Goal: Task Accomplishment & Management: Use online tool/utility

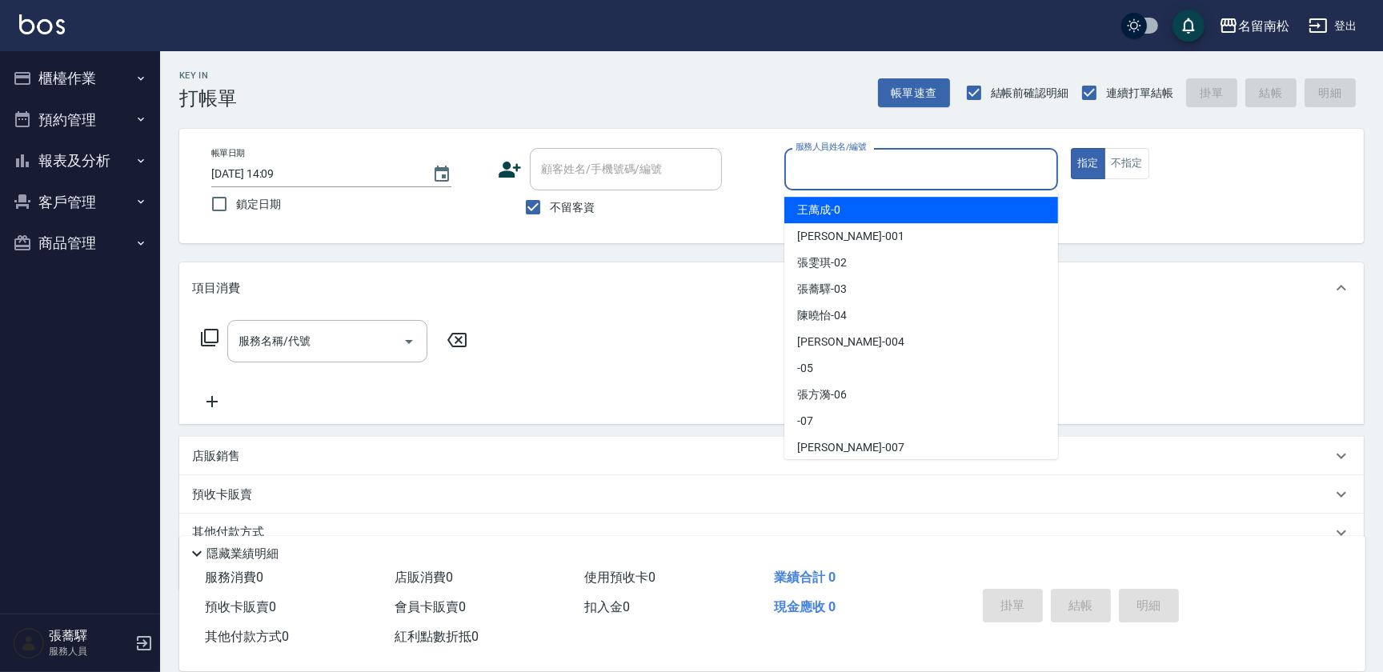
click at [908, 175] on input "服務人員姓名/編號" at bounding box center [921, 169] width 259 height 28
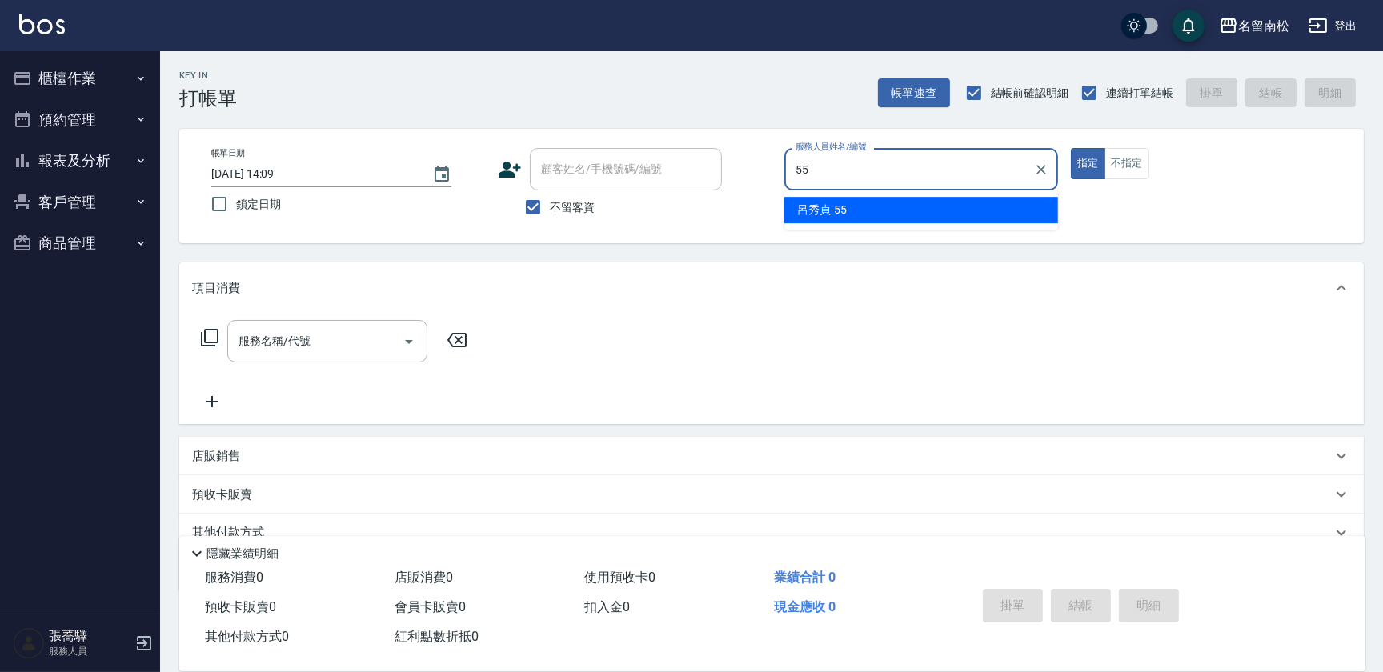
type input "呂秀貞-55"
type button "true"
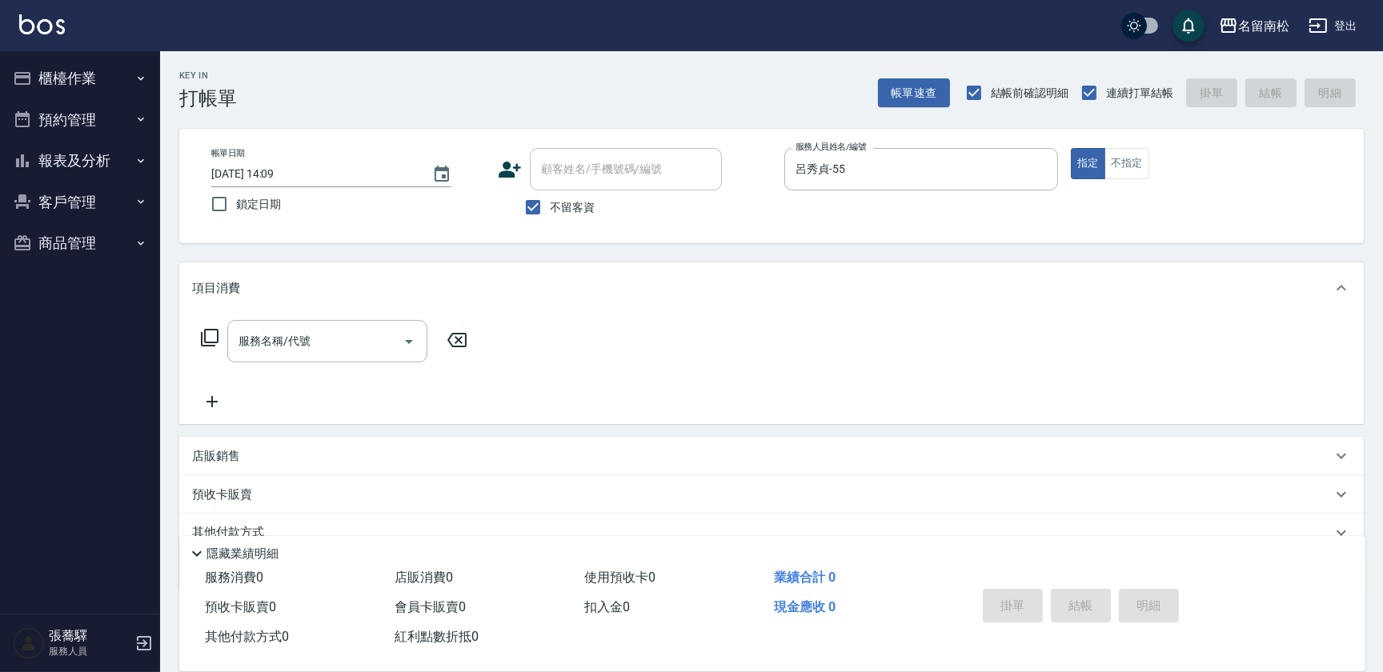
click at [208, 335] on icon at bounding box center [209, 337] width 19 height 19
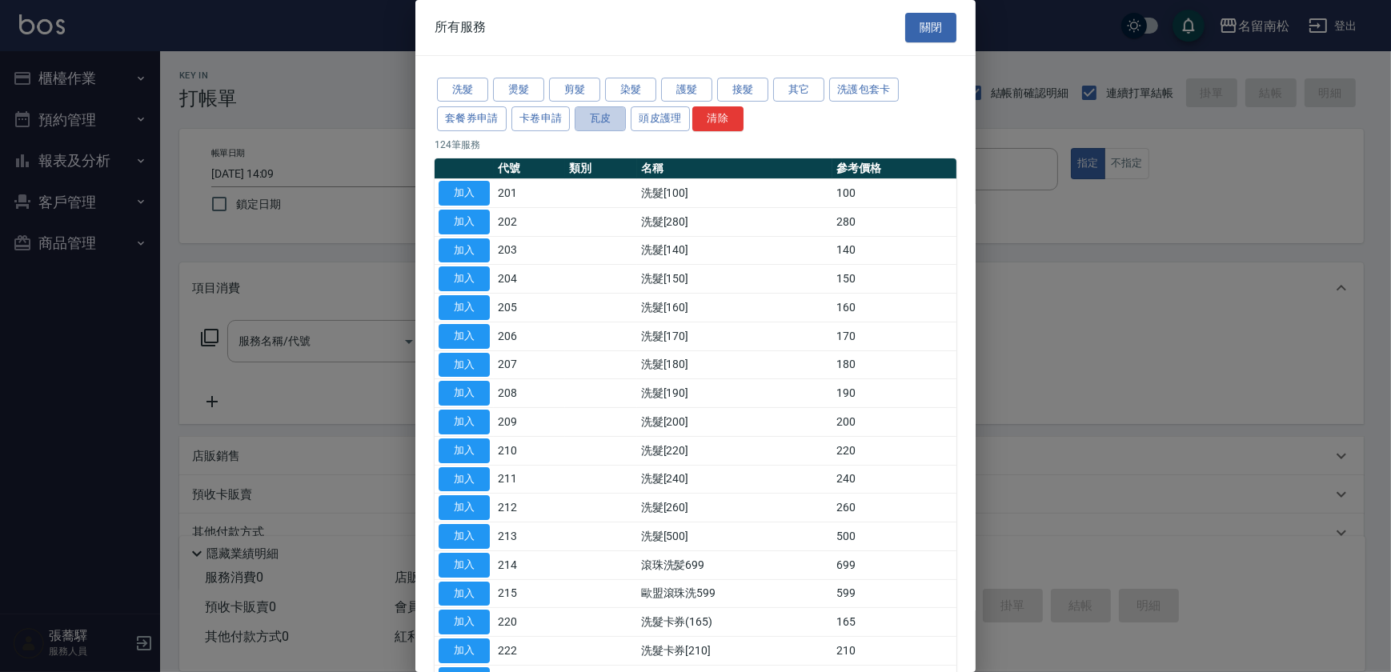
drag, startPoint x: 607, startPoint y: 115, endPoint x: 615, endPoint y: 135, distance: 21.5
click at [615, 119] on button "瓦皮" at bounding box center [600, 118] width 51 height 25
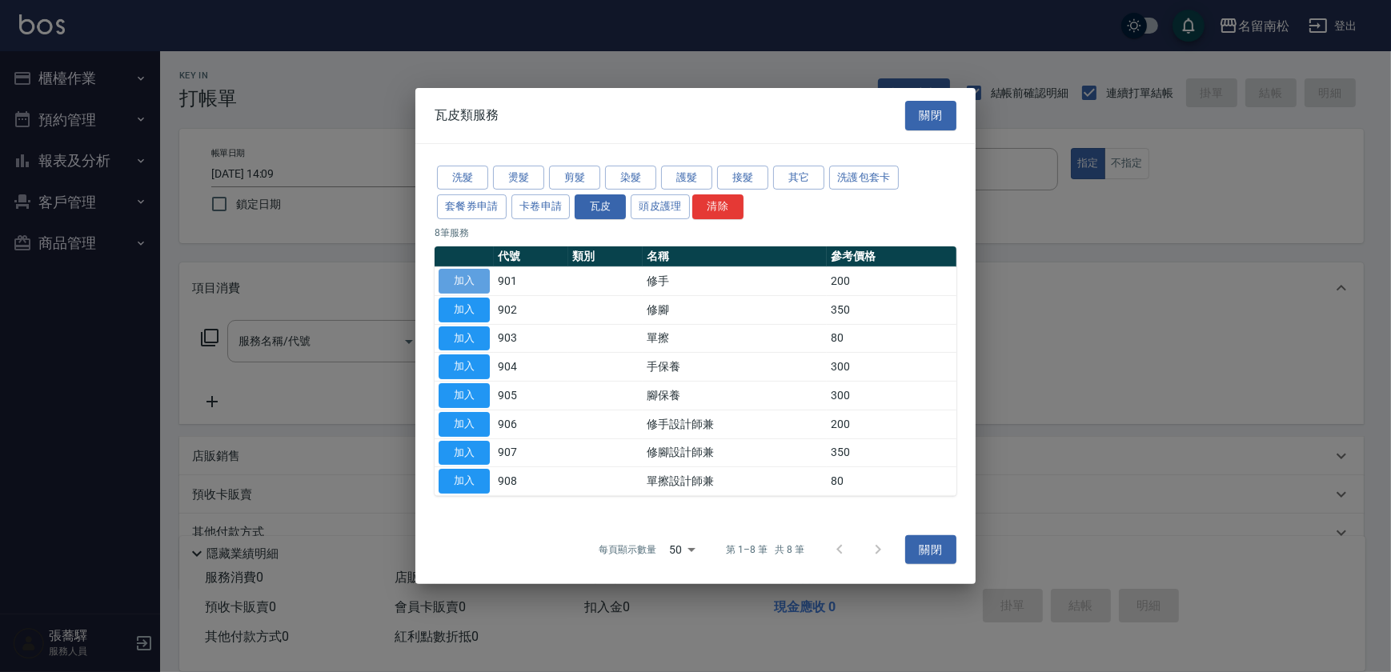
click at [476, 280] on button "加入" at bounding box center [464, 281] width 51 height 25
type input "修手(901)"
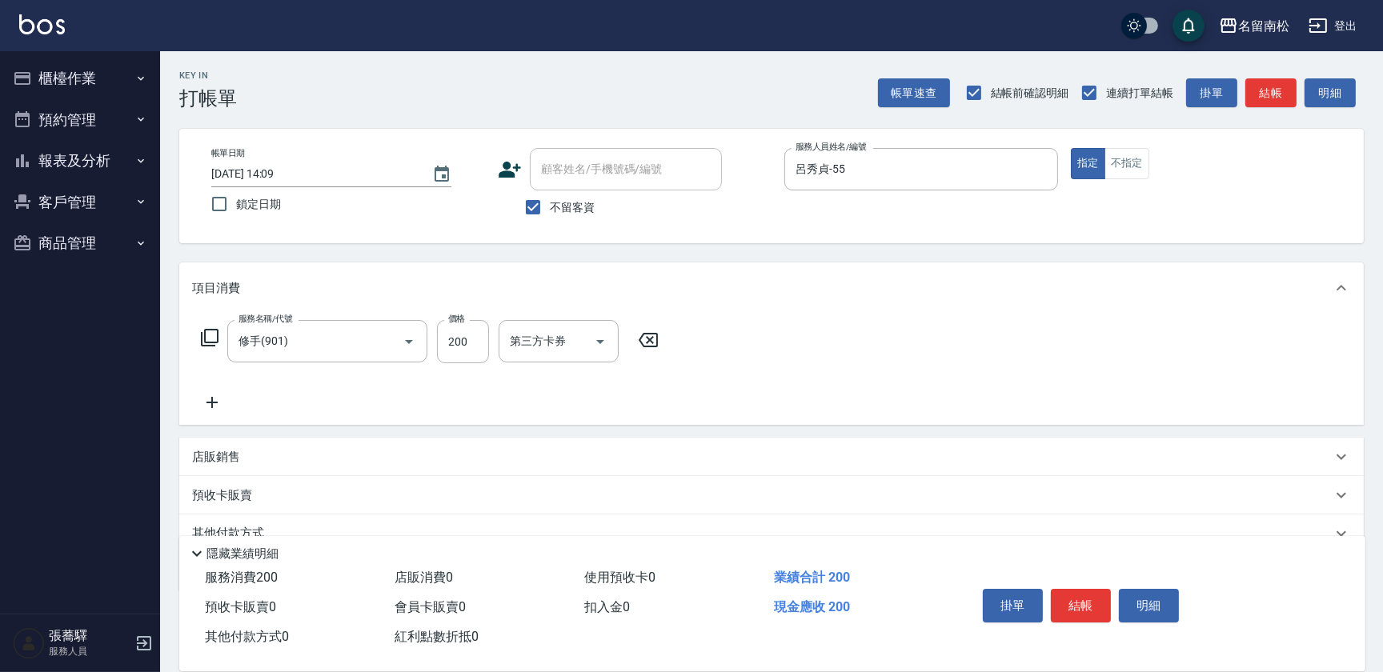
click at [216, 332] on icon at bounding box center [209, 337] width 19 height 19
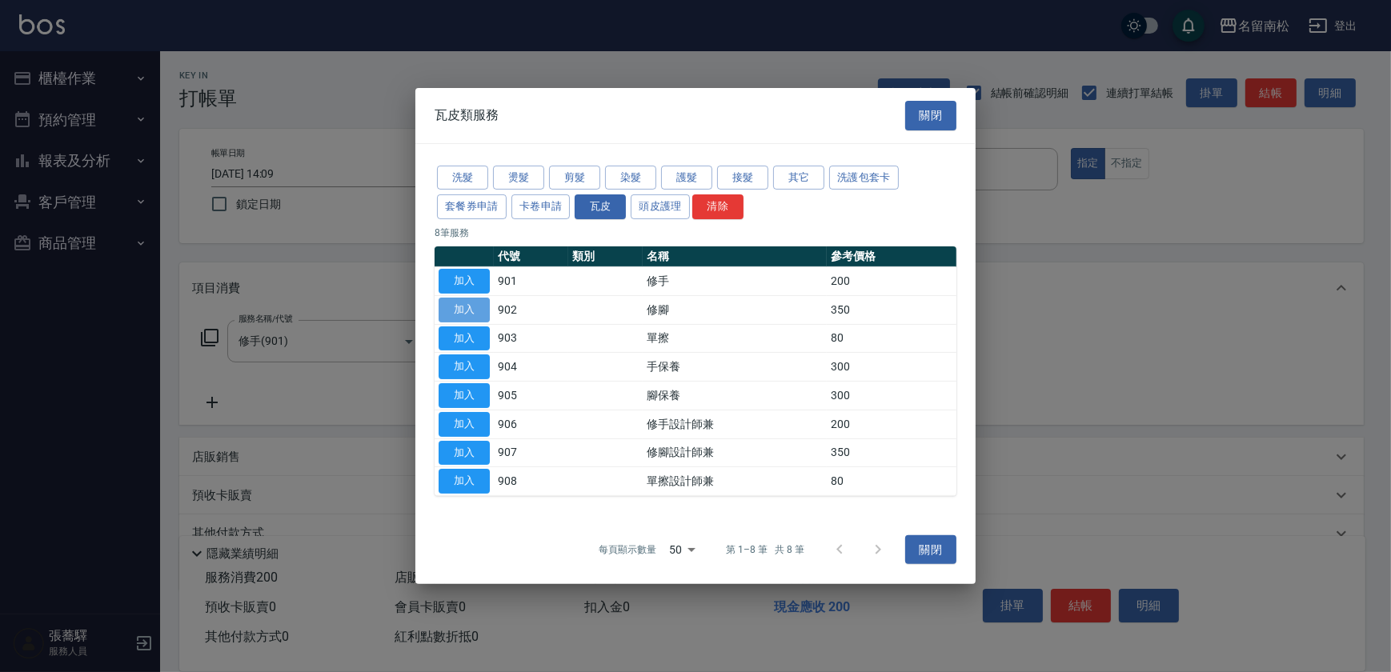
click at [456, 306] on button "加入" at bounding box center [464, 310] width 51 height 25
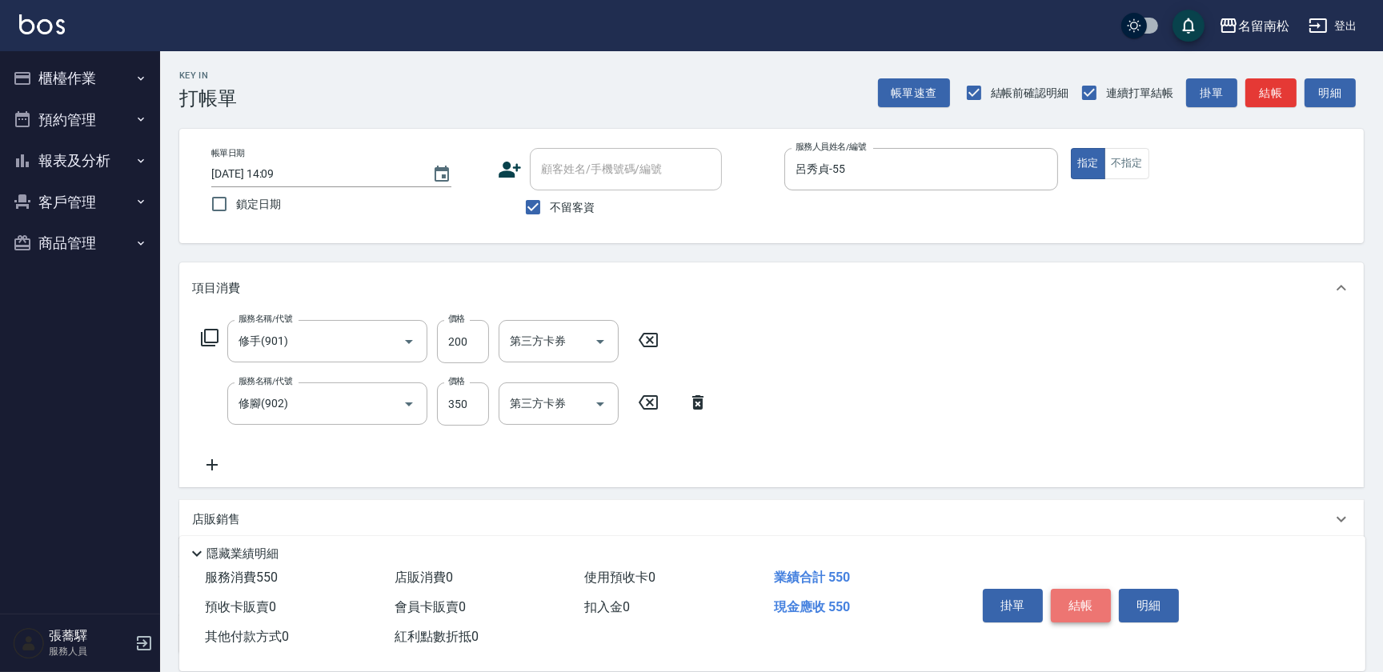
drag, startPoint x: 1084, startPoint y: 604, endPoint x: 1085, endPoint y: 612, distance: 8.2
click at [1084, 609] on button "結帳" at bounding box center [1081, 606] width 60 height 34
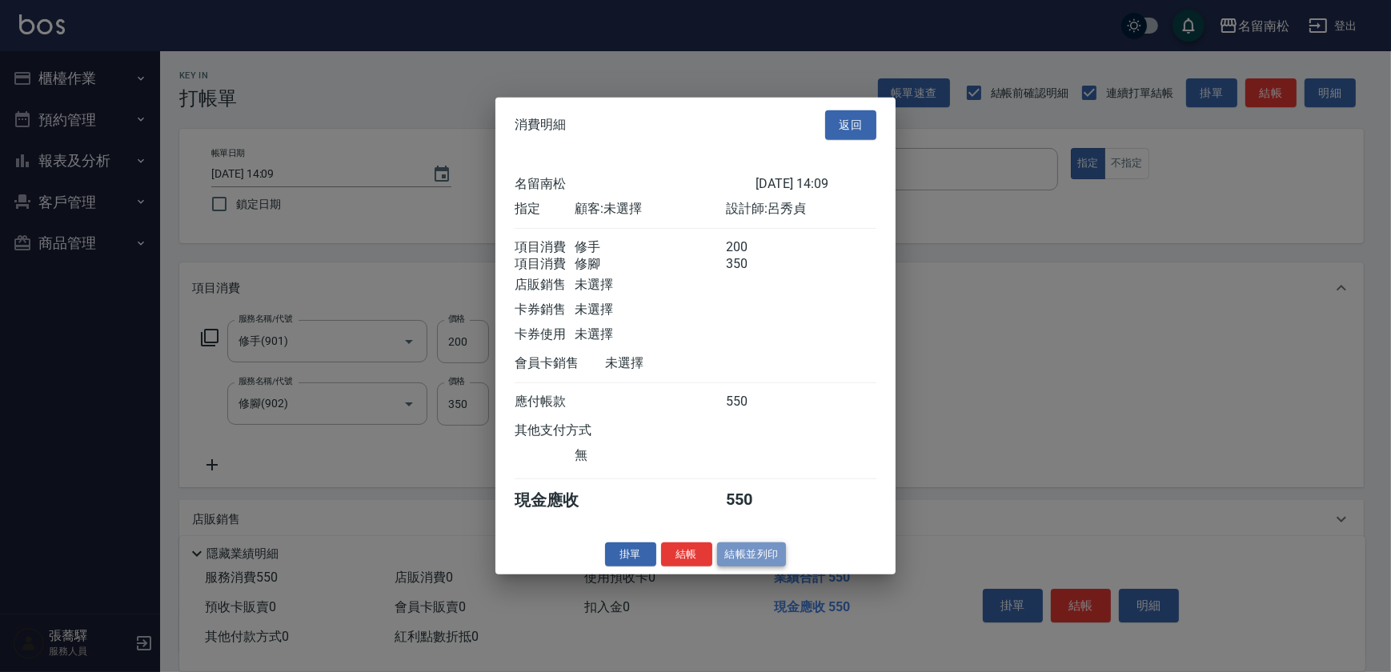
click at [761, 554] on button "結帳並列印" at bounding box center [752, 554] width 70 height 25
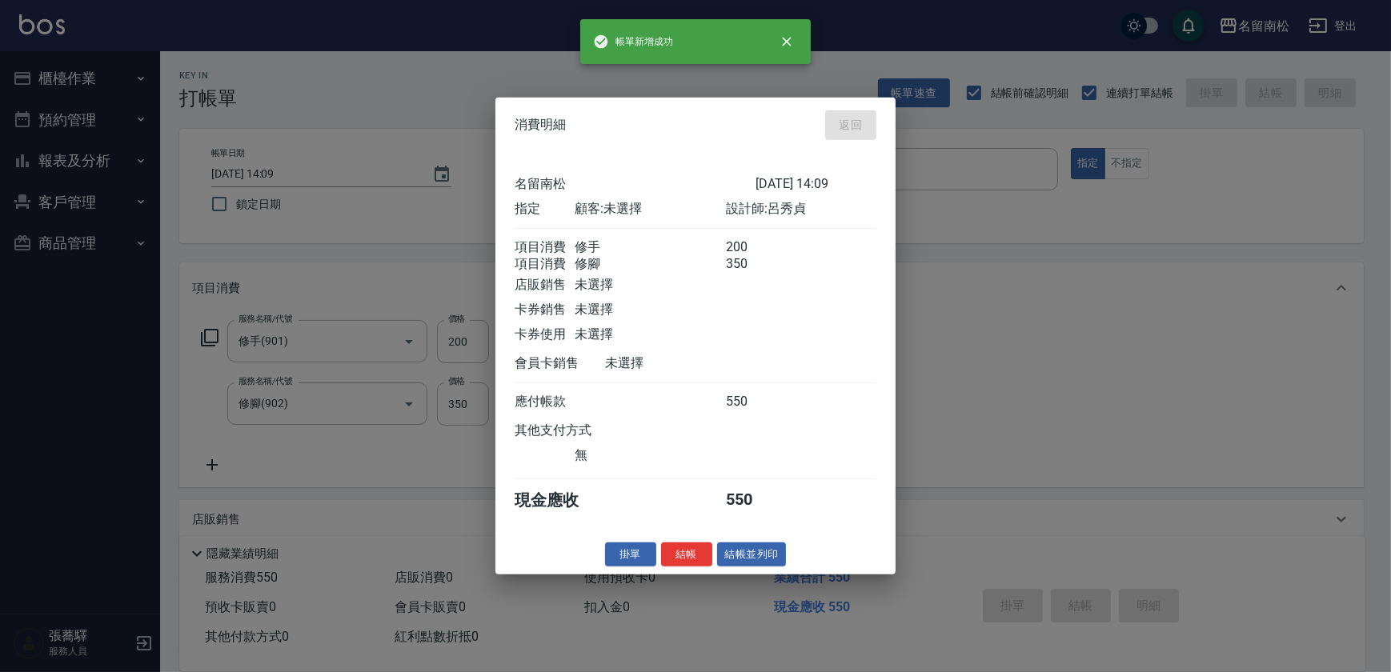
type input "[DATE] 14:10"
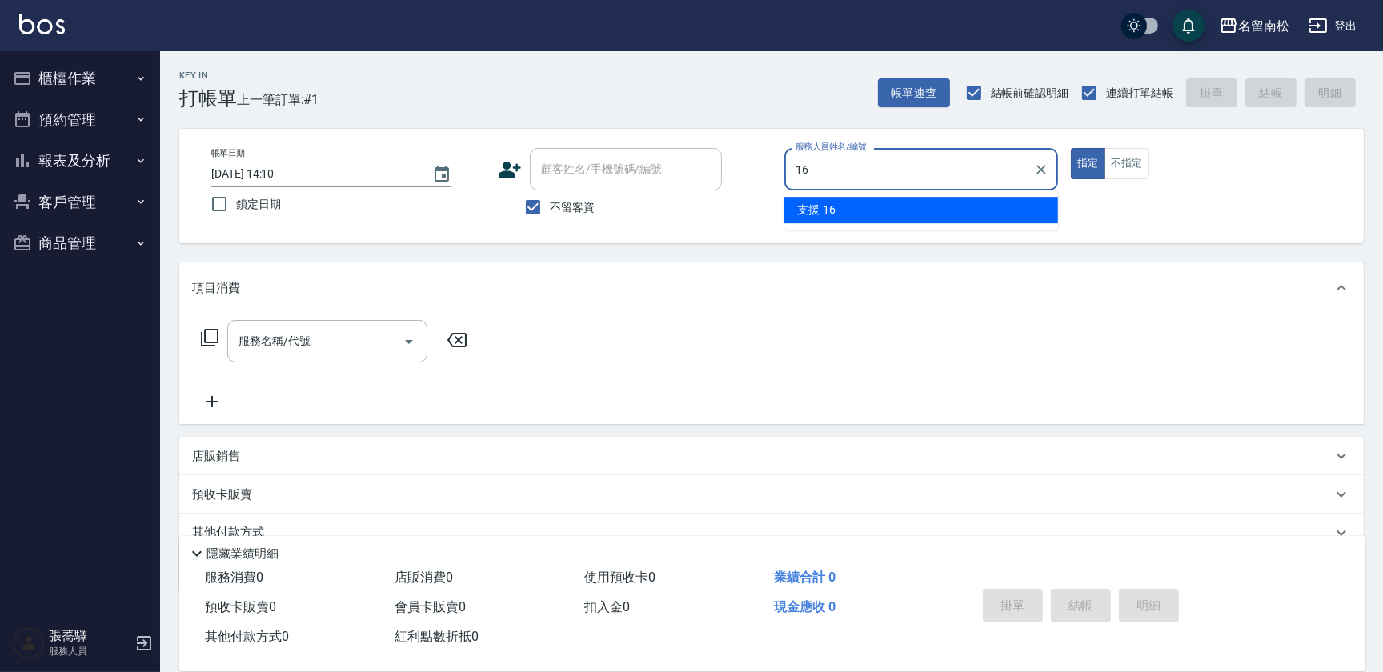
type input "支援-16"
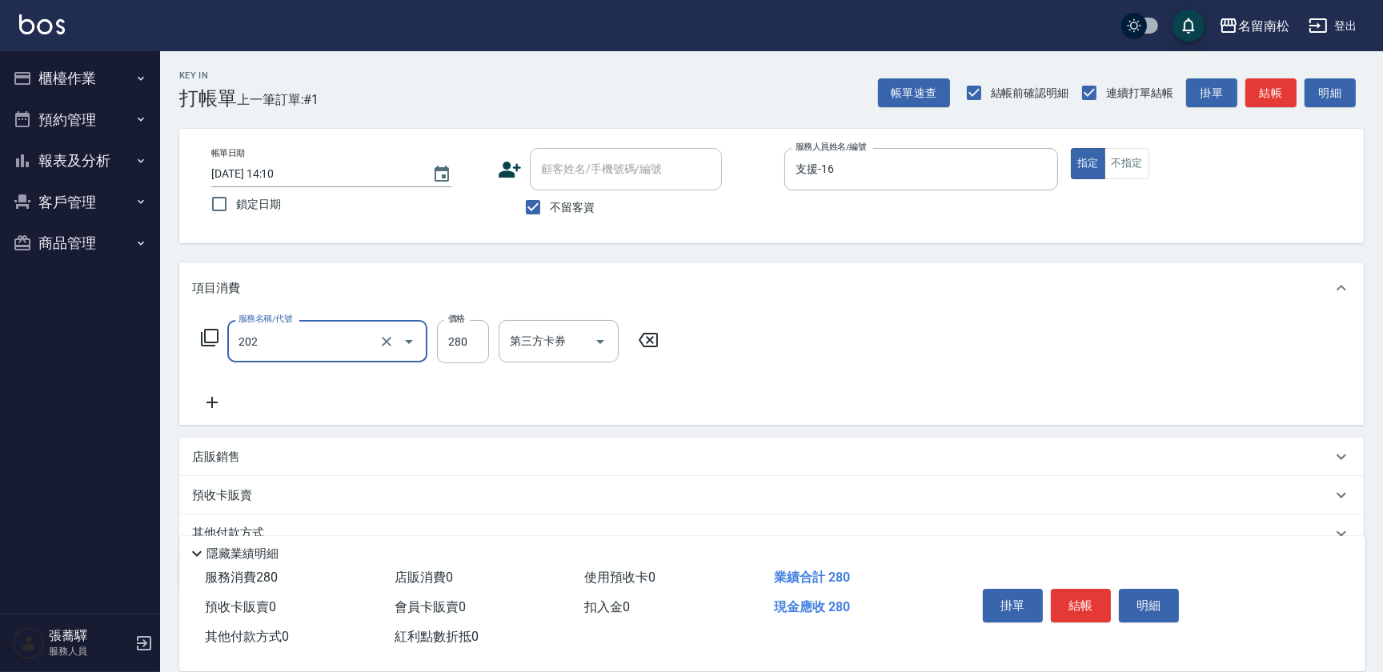
type input "洗髮[280](202)"
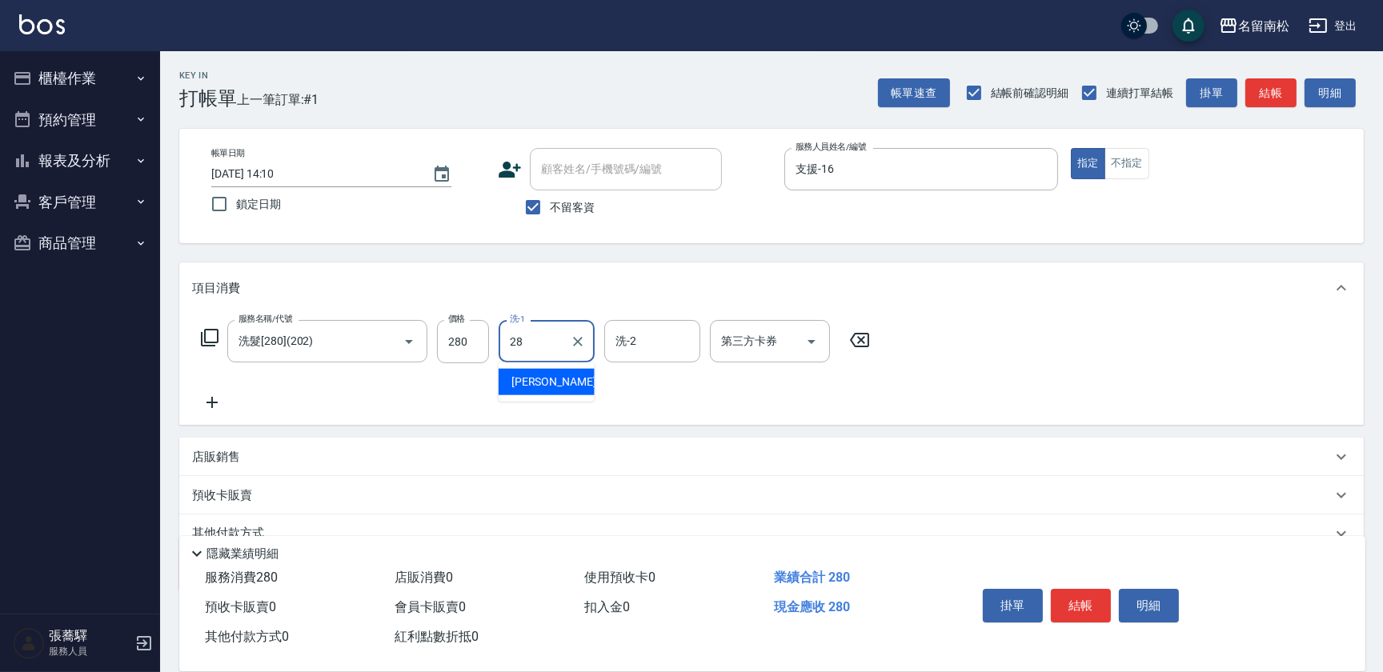
type input "[PERSON_NAME]-28"
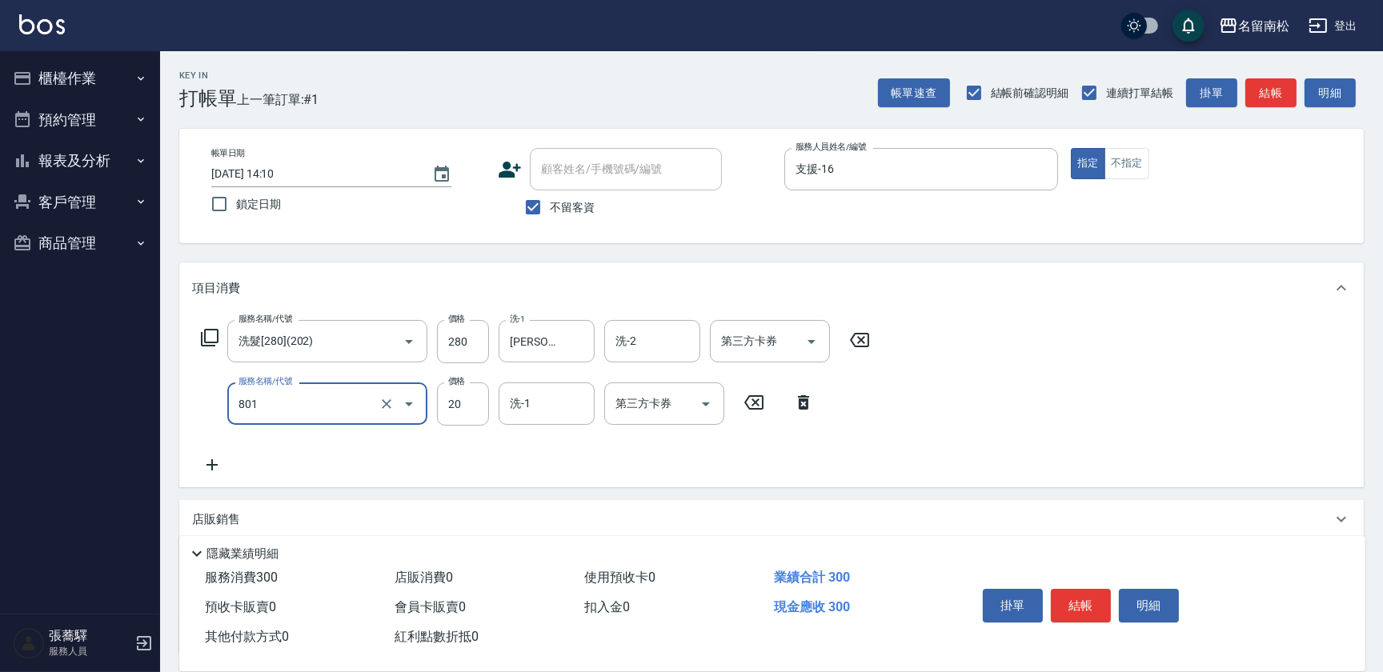
type input "潤絲(801)"
type input "30"
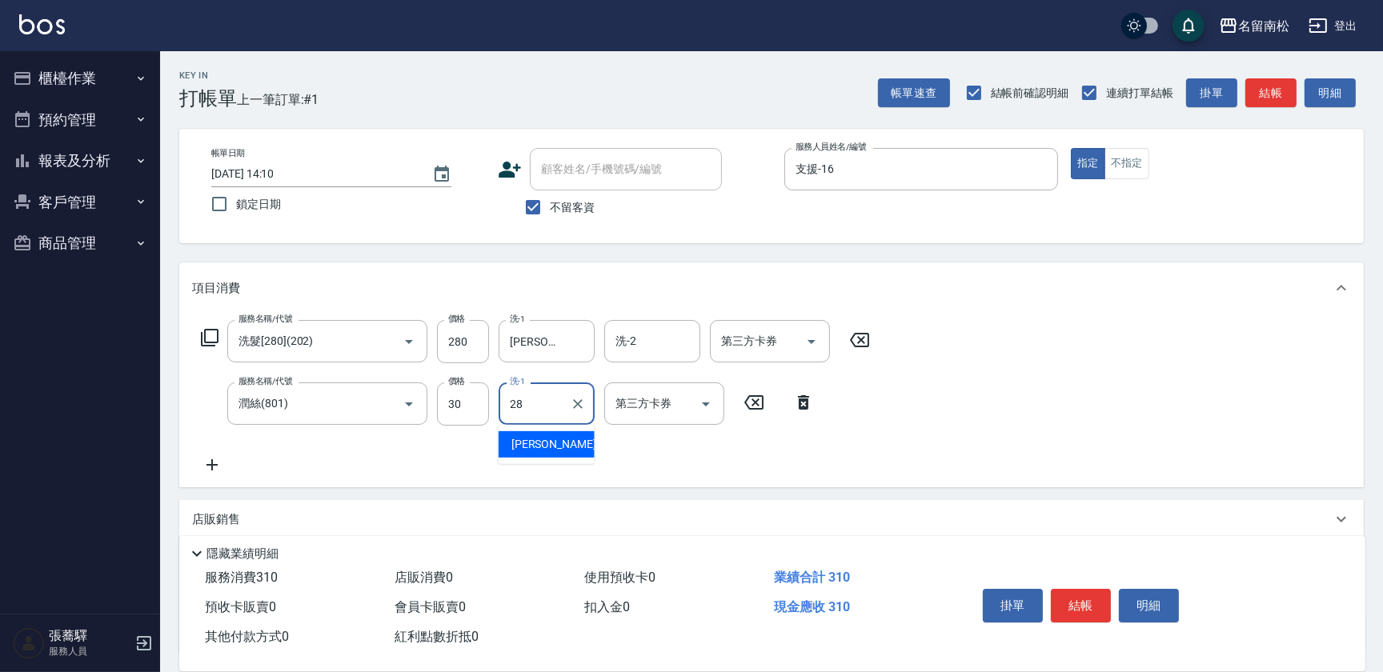
type input "[PERSON_NAME]-28"
click at [1120, 170] on button "不指定" at bounding box center [1126, 163] width 45 height 31
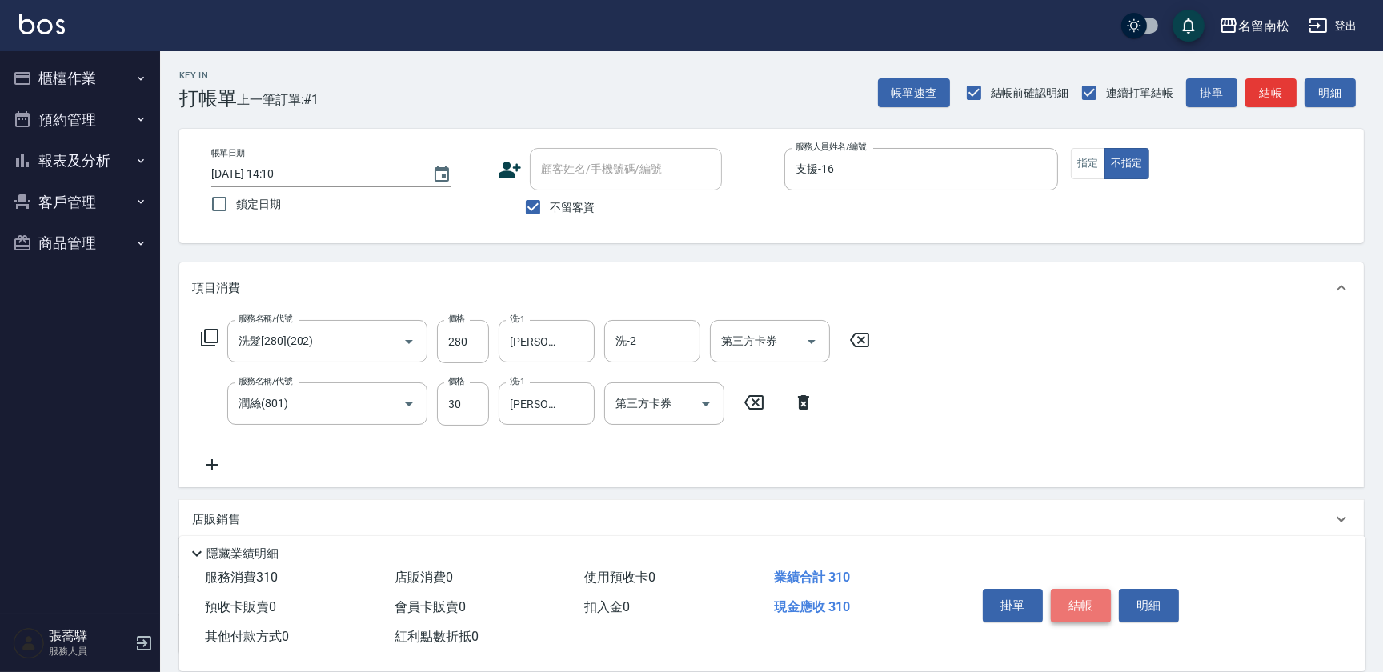
click at [1063, 601] on button "結帳" at bounding box center [1081, 606] width 60 height 34
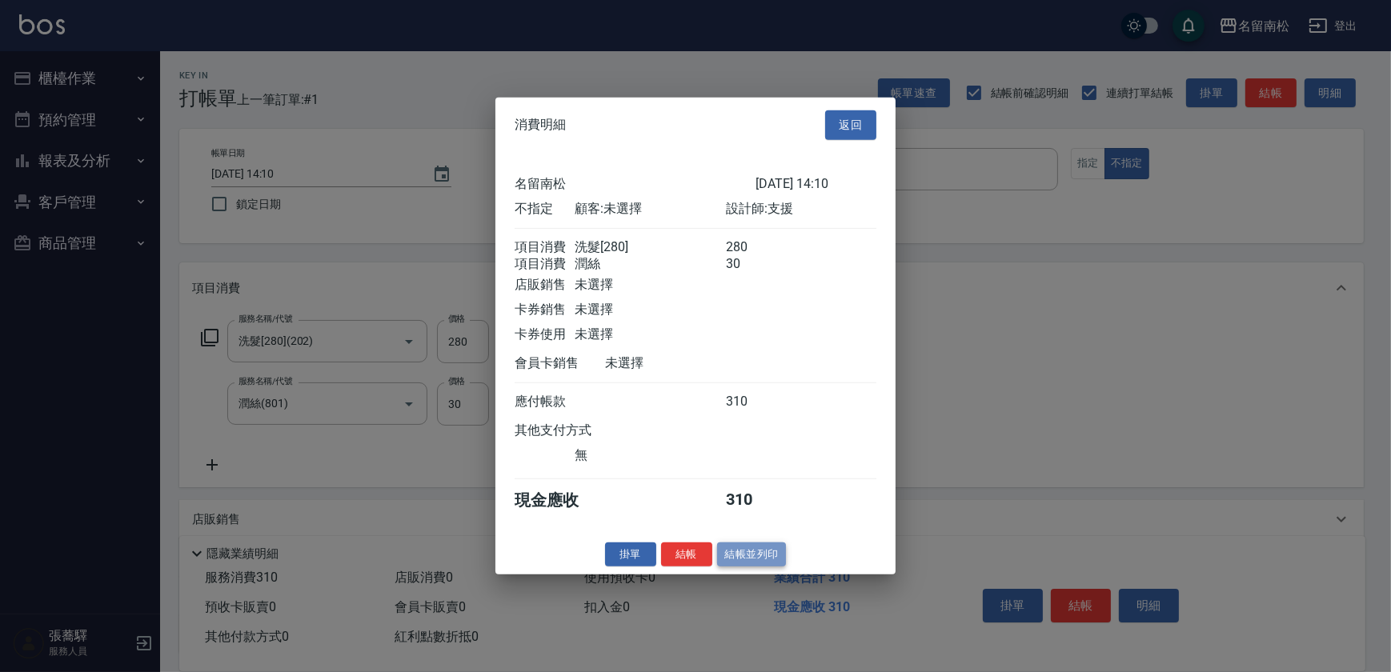
click at [741, 551] on button "結帳並列印" at bounding box center [752, 554] width 70 height 25
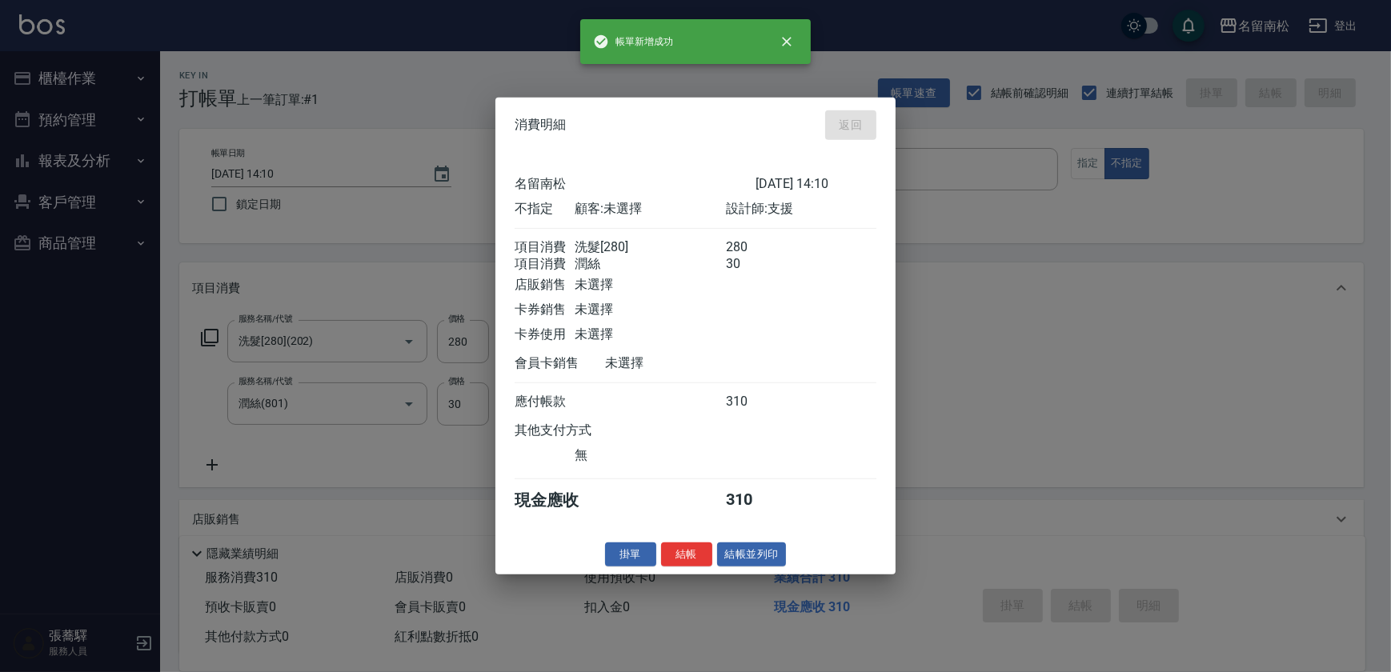
type input "[DATE] 14:24"
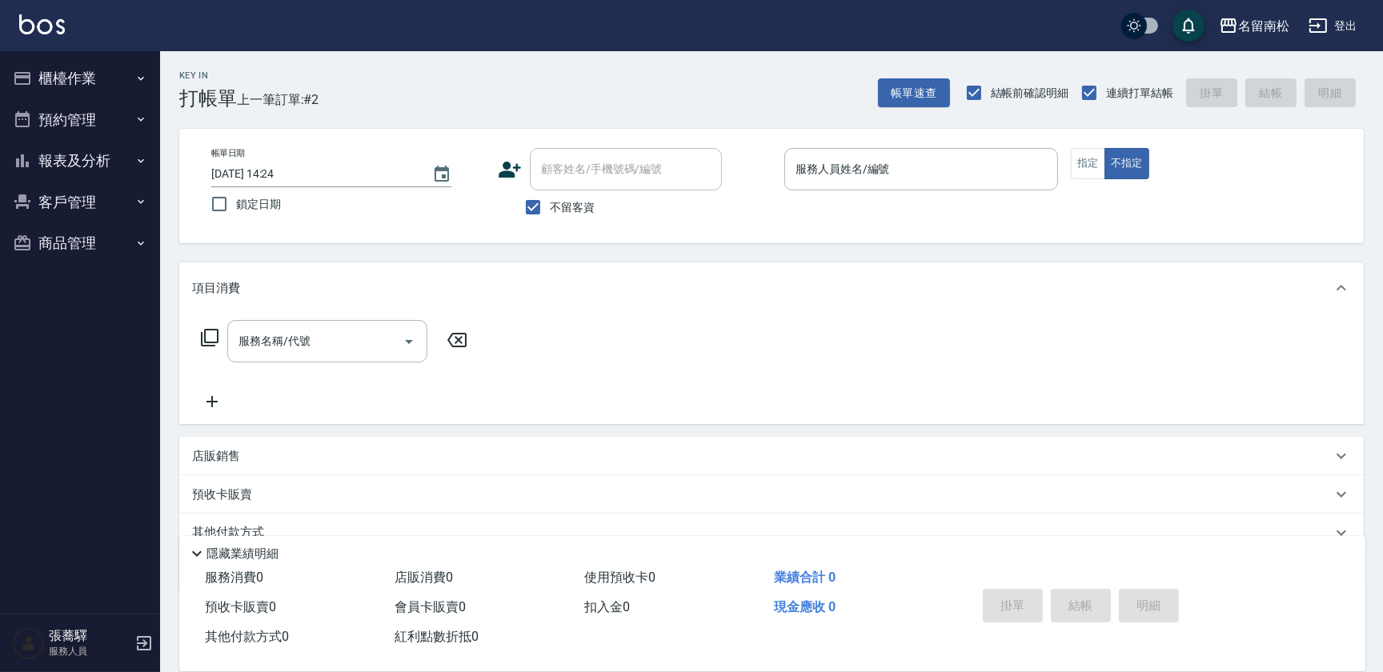
click at [848, 162] on div "服務人員姓名/編號 服務人員姓名/編號" at bounding box center [921, 169] width 274 height 42
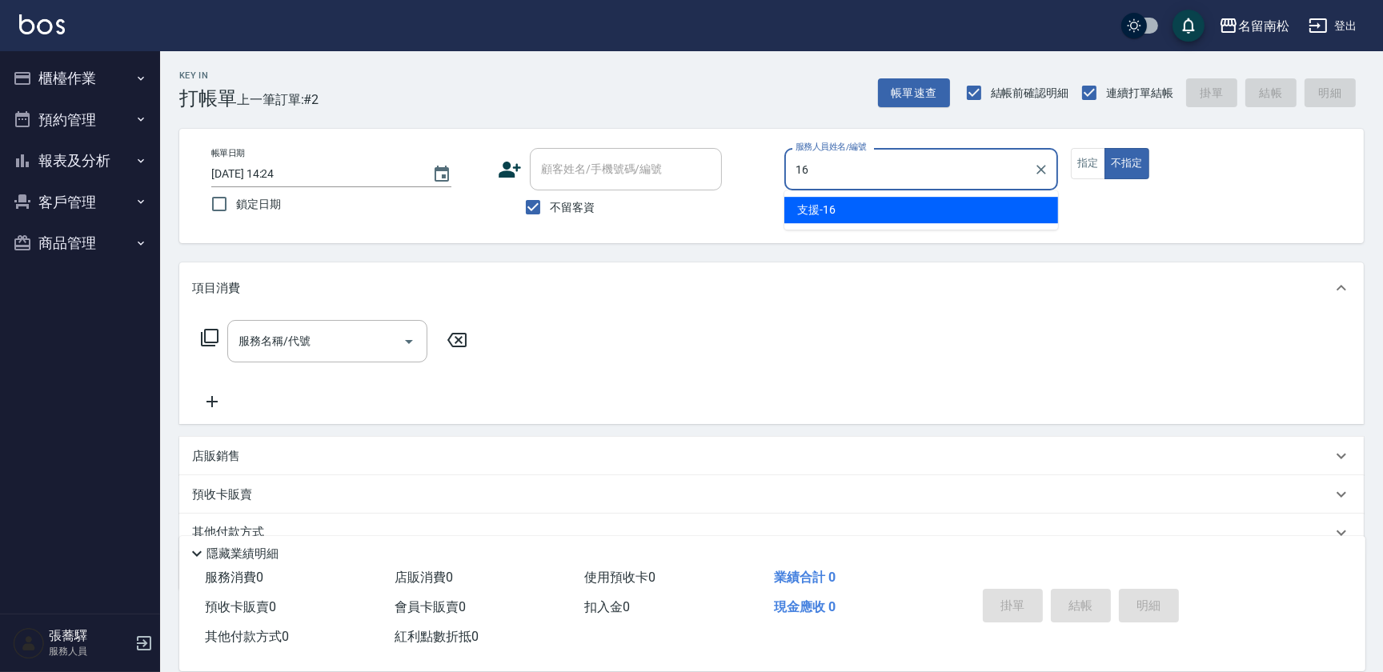
type input "16"
type button "false"
type input "支援-16"
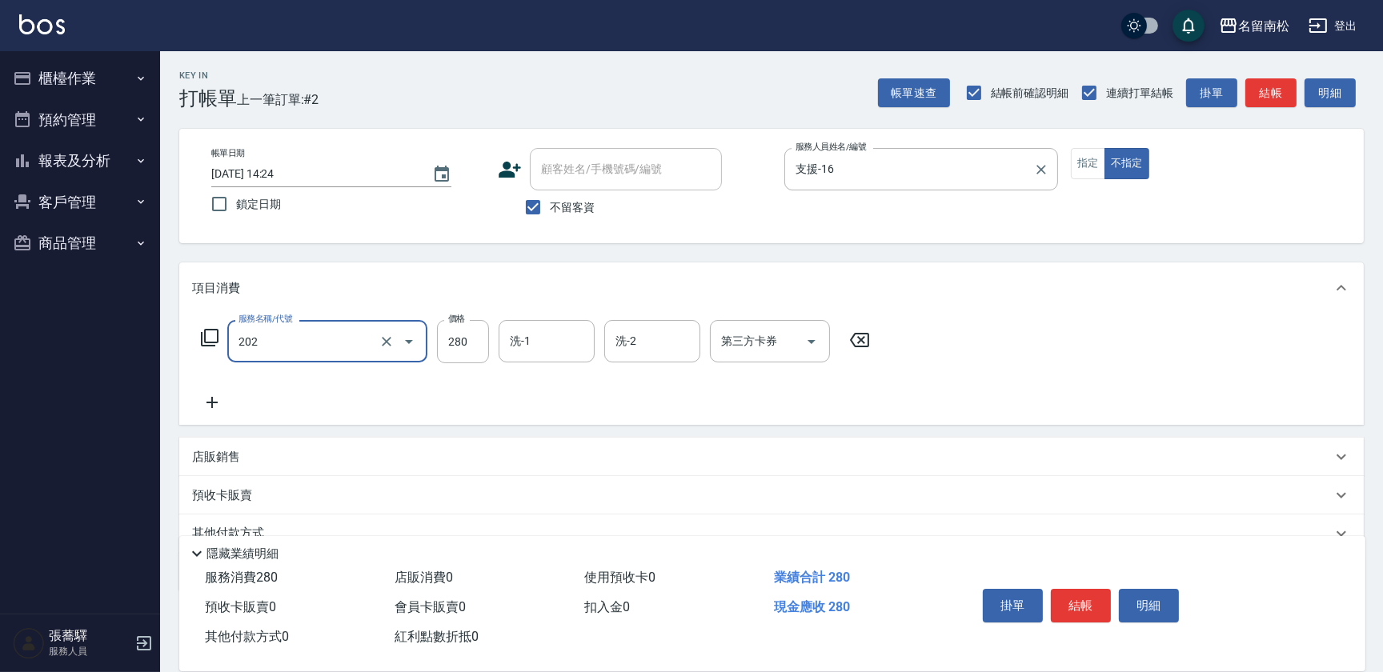
type input "洗髮[280](202)"
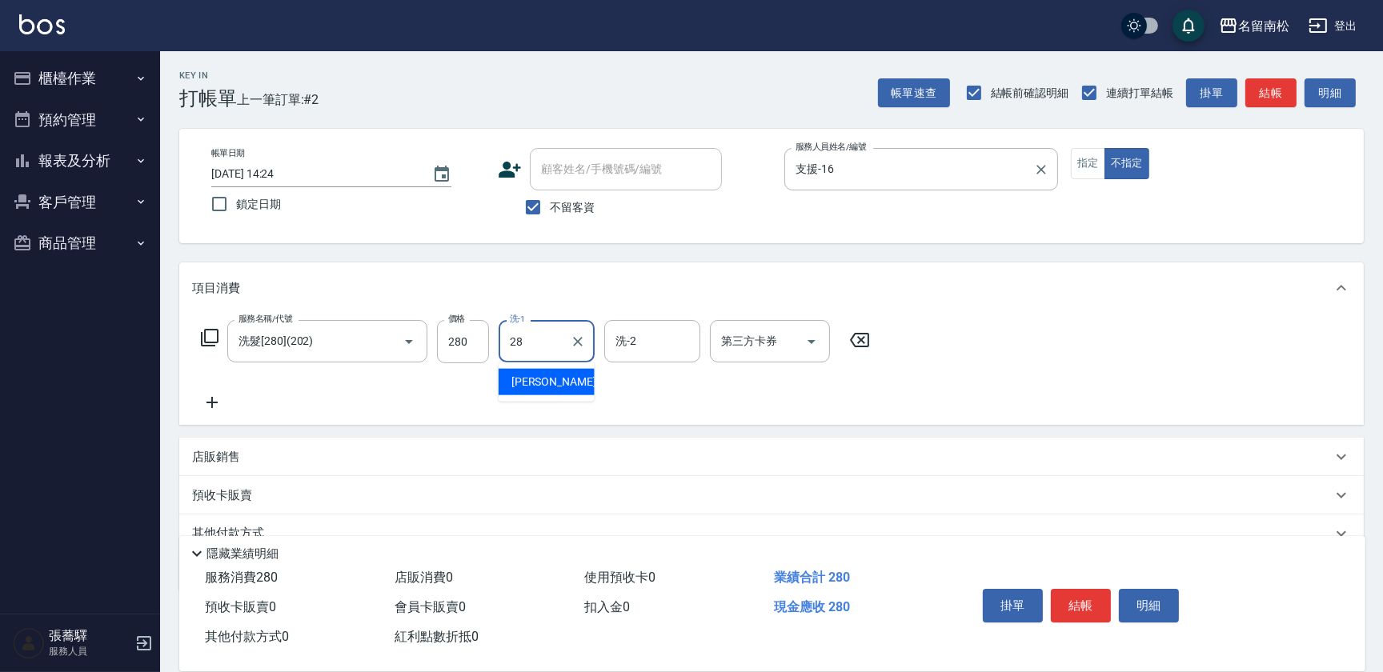
type input "[PERSON_NAME]-28"
click at [1064, 593] on button "結帳" at bounding box center [1081, 606] width 60 height 34
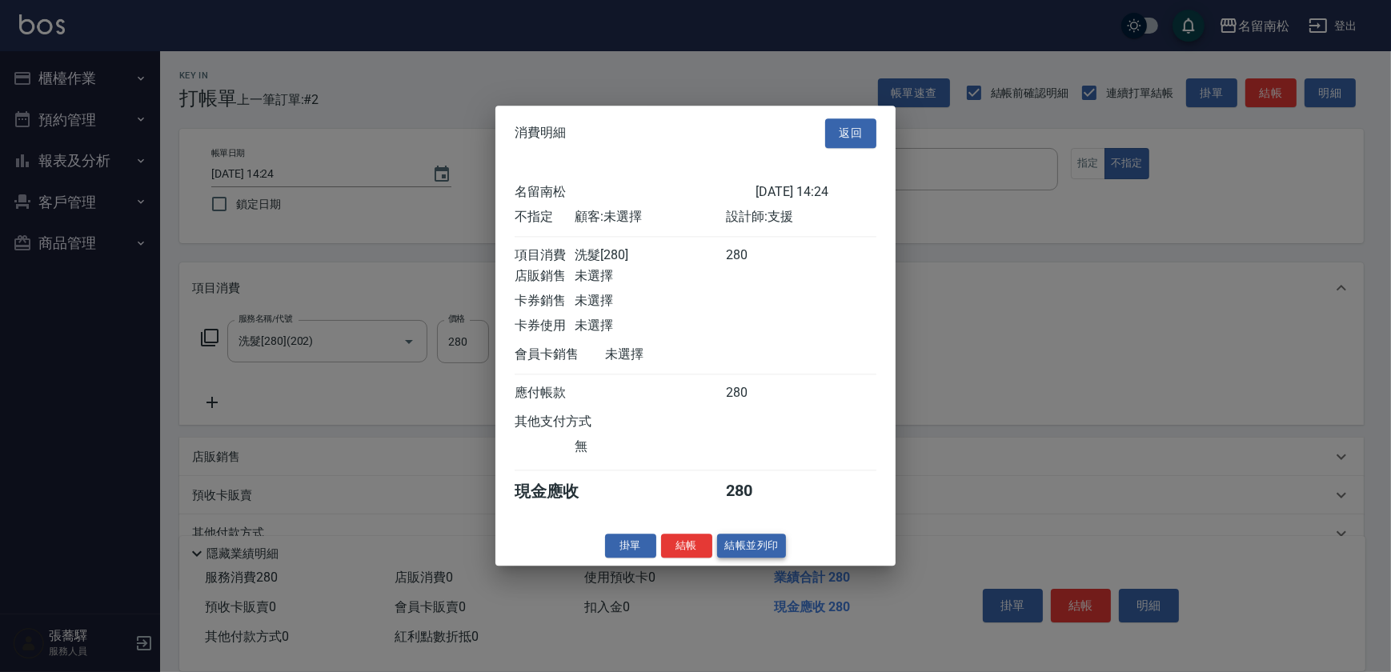
click at [763, 543] on button "結帳並列印" at bounding box center [752, 546] width 70 height 25
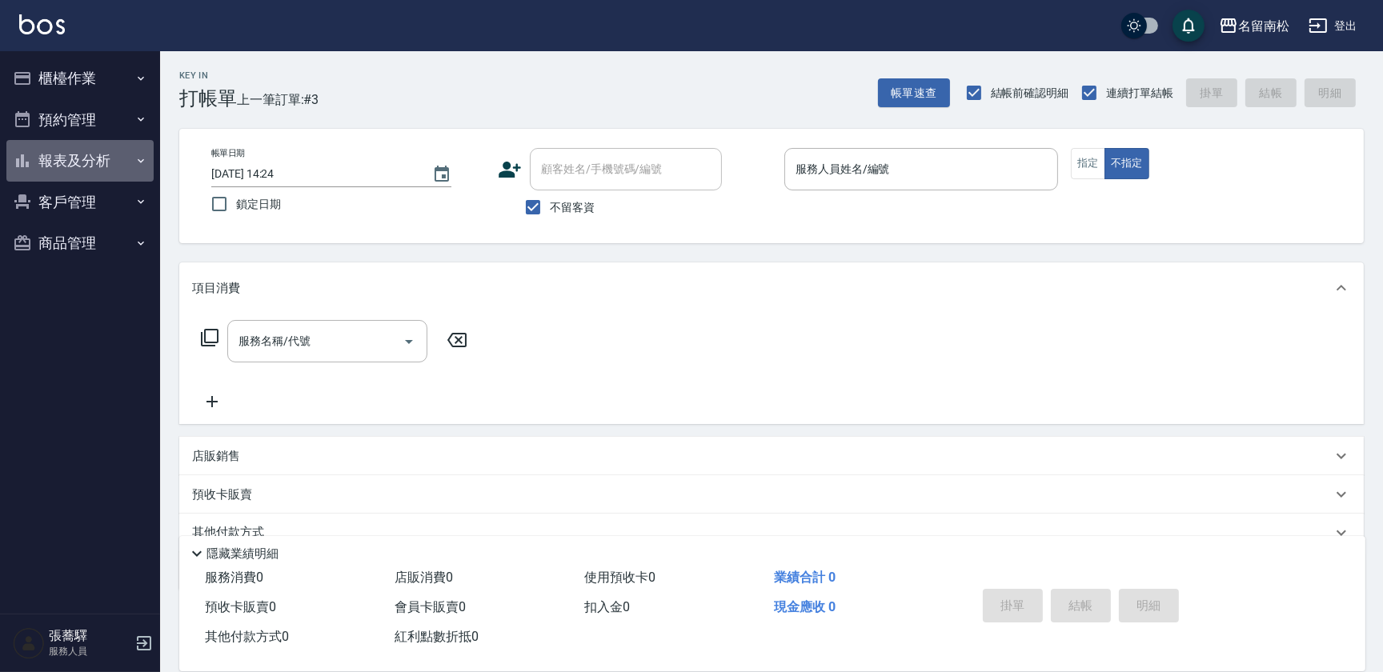
click at [80, 159] on button "報表及分析" at bounding box center [79, 161] width 147 height 42
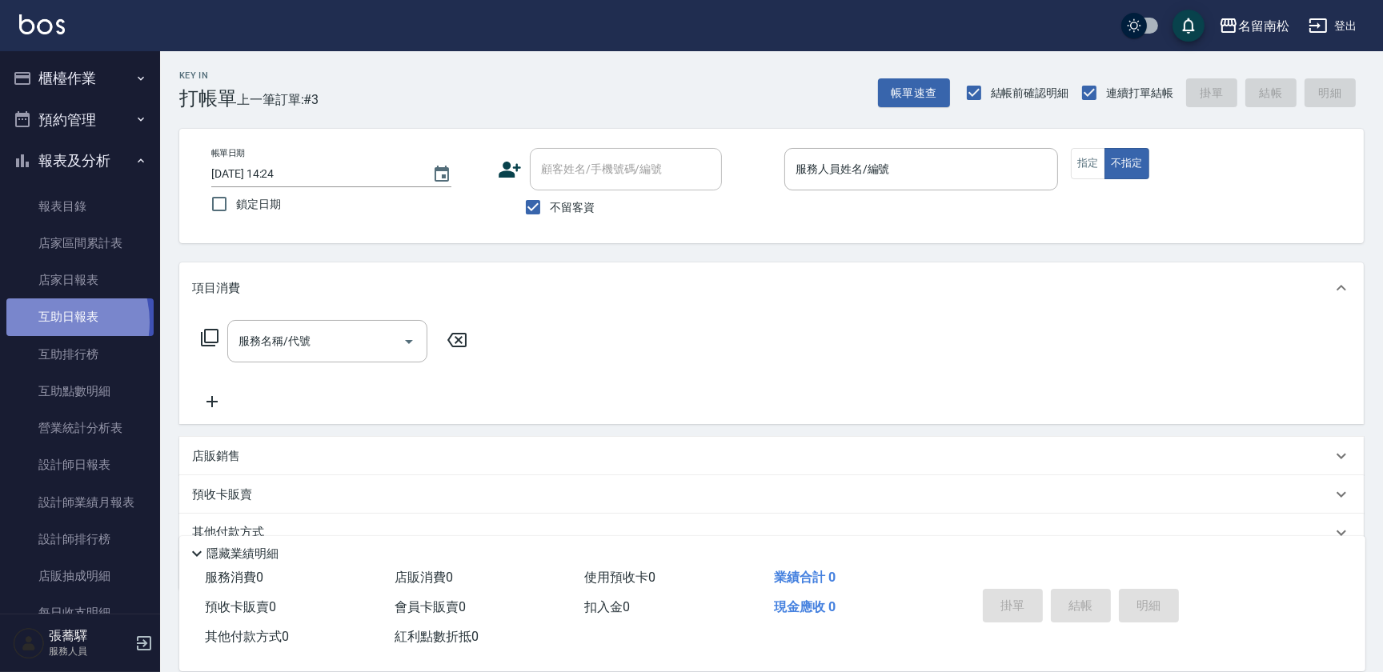
click at [45, 322] on link "互助日報表" at bounding box center [79, 317] width 147 height 37
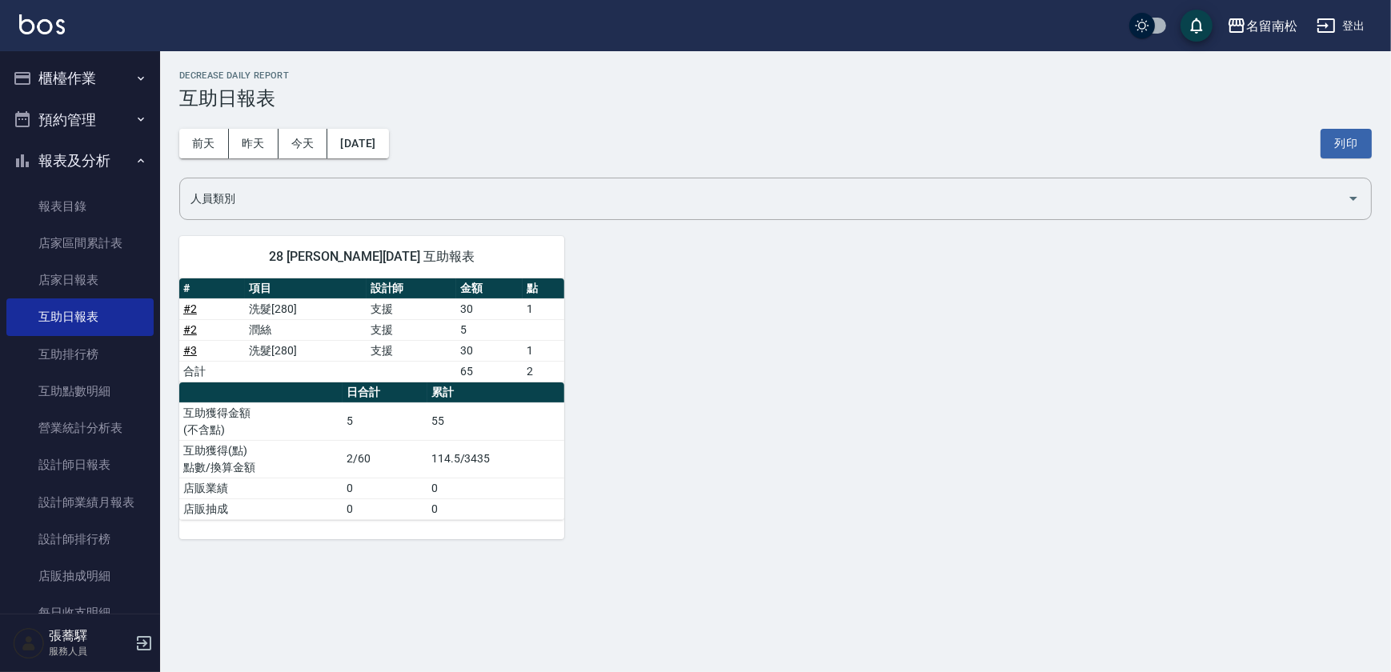
click at [113, 80] on button "櫃檯作業" at bounding box center [79, 79] width 147 height 42
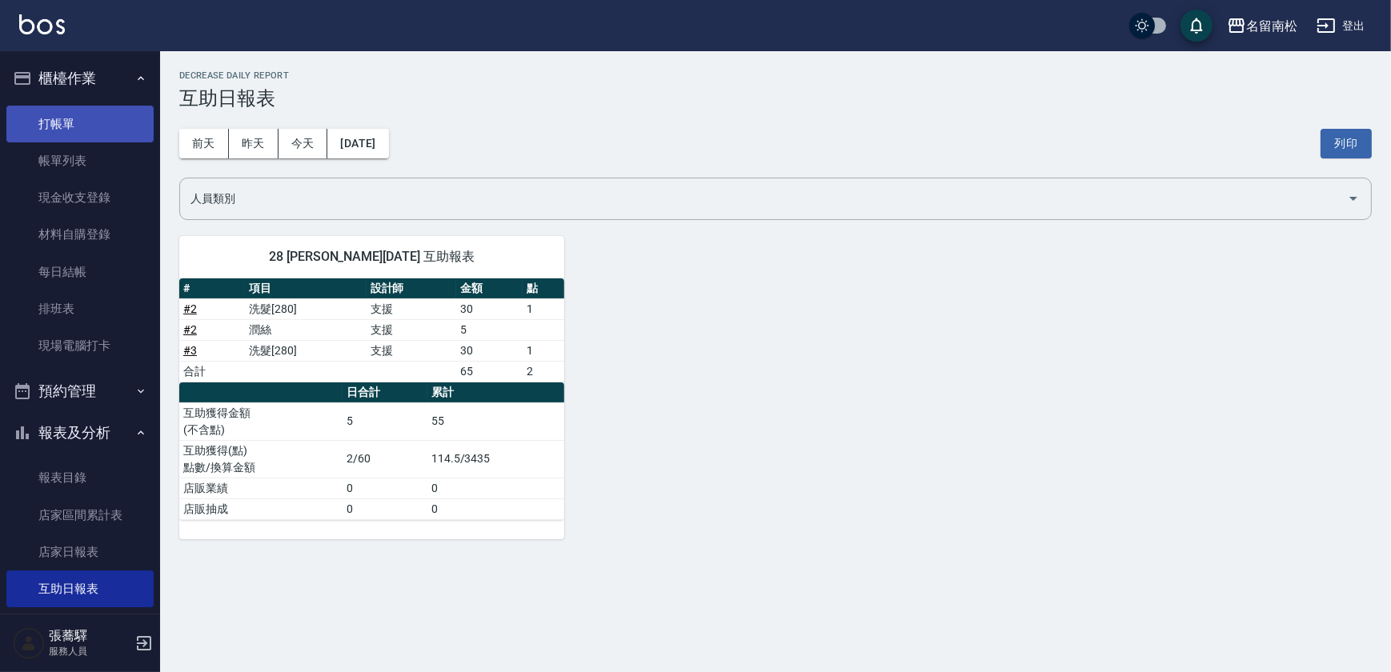
click at [129, 122] on link "打帳單" at bounding box center [79, 124] width 147 height 37
